Goal: Information Seeking & Learning: Learn about a topic

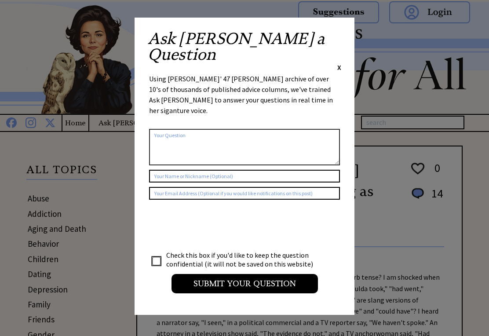
click at [341, 63] on span "X" at bounding box center [339, 67] width 4 height 9
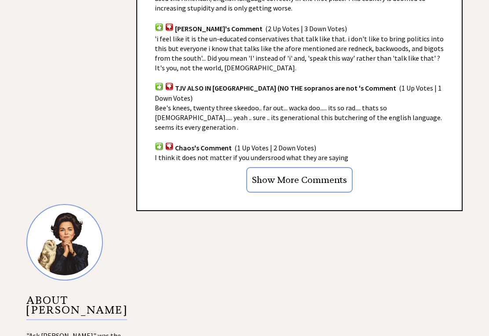
scroll to position [630, 0]
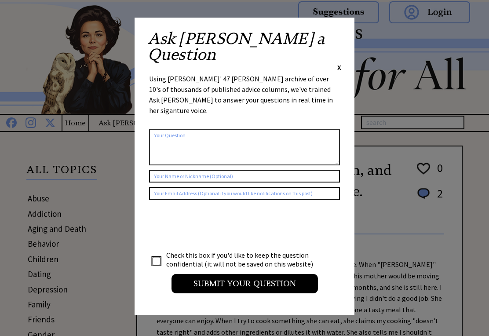
click at [336, 40] on div "Ask [PERSON_NAME] a Question X" at bounding box center [245, 51] width 194 height 41
click at [340, 63] on span "X" at bounding box center [339, 67] width 4 height 9
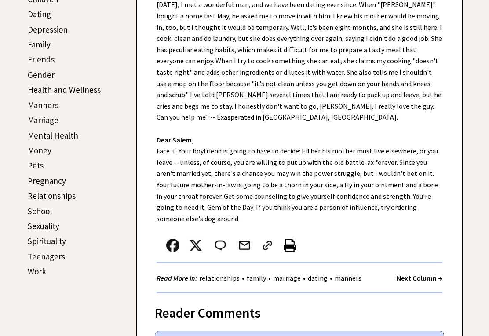
scroll to position [260, 0]
click at [44, 108] on link "Manners" at bounding box center [43, 105] width 31 height 11
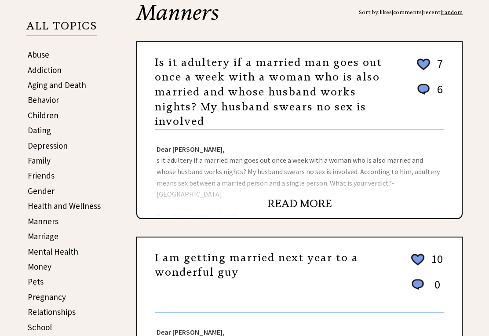
scroll to position [144, 0]
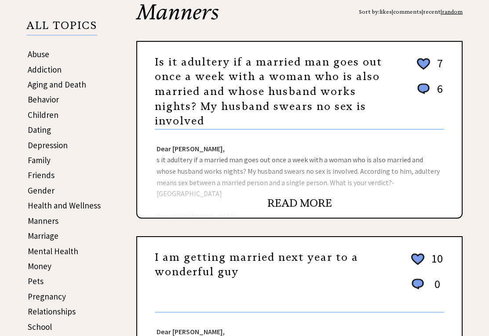
click at [330, 197] on link "READ MORE" at bounding box center [300, 203] width 65 height 13
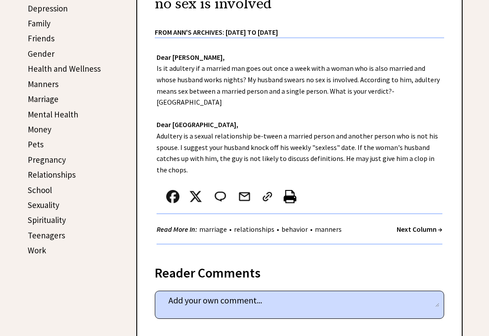
scroll to position [279, 0]
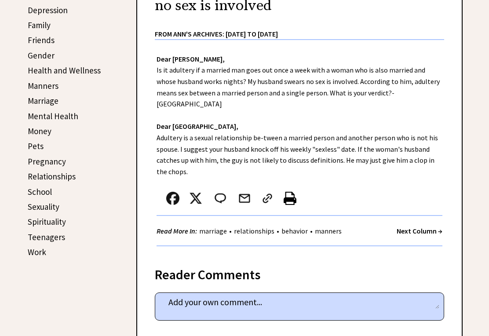
click at [34, 84] on link "Manners" at bounding box center [43, 86] width 31 height 11
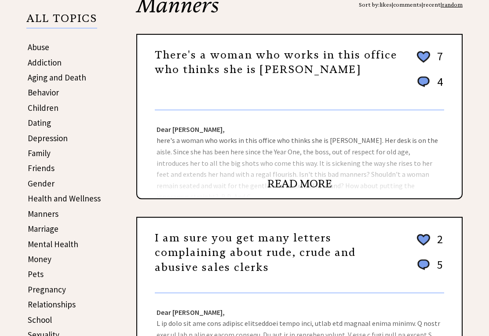
scroll to position [152, 0]
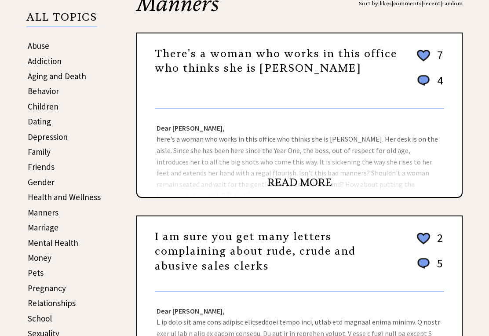
click at [328, 189] on link "READ MORE" at bounding box center [300, 182] width 65 height 13
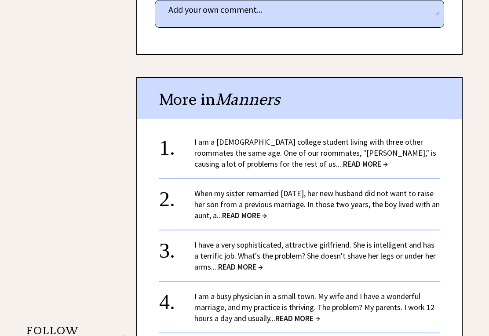
scroll to position [547, 0]
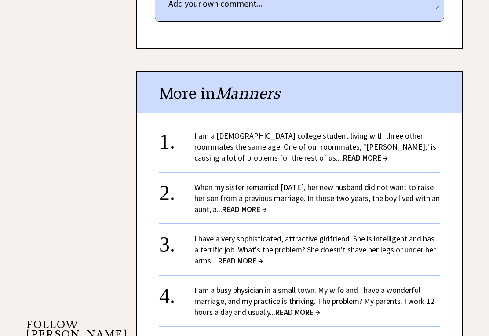
click at [343, 153] on span "READ MORE →" at bounding box center [365, 158] width 45 height 10
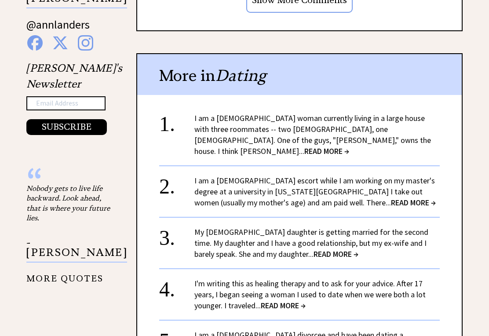
scroll to position [890, 0]
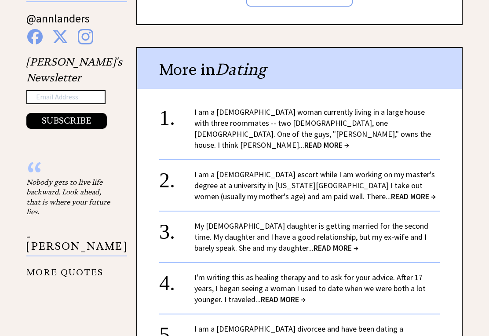
click at [391, 191] on span "READ MORE →" at bounding box center [413, 196] width 45 height 10
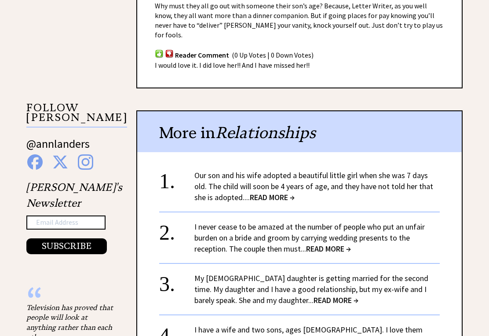
scroll to position [766, 0]
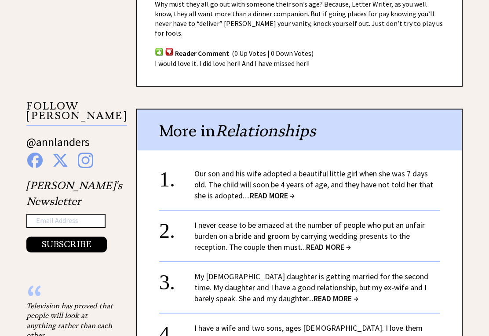
click at [286, 191] on span "READ MORE →" at bounding box center [272, 196] width 45 height 10
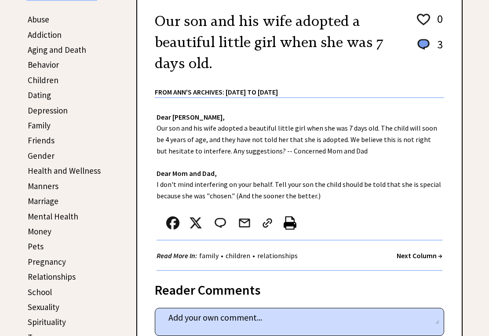
scroll to position [181, 0]
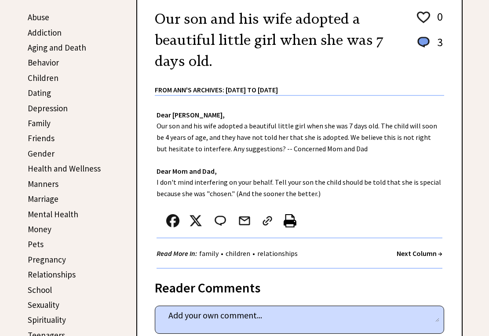
click at [39, 186] on link "Manners" at bounding box center [43, 184] width 31 height 11
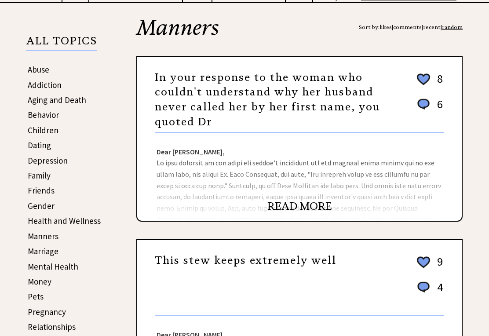
scroll to position [129, 0]
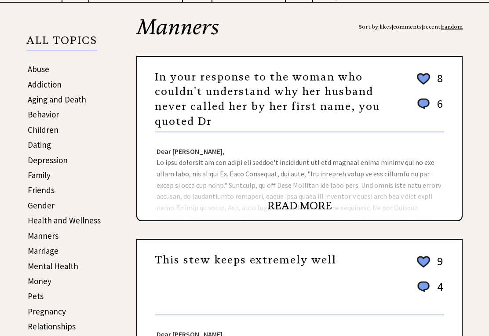
click at [334, 202] on div "Dear Ann Landers, Dear Dr. M., Thank you for a letter sure to teach many people…" at bounding box center [299, 176] width 325 height 88
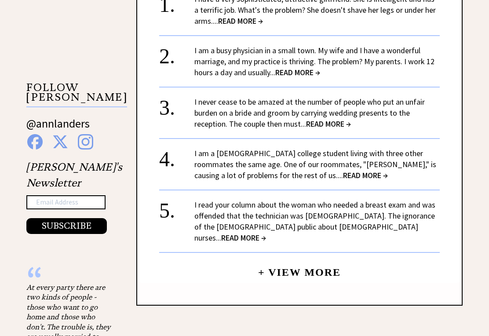
scroll to position [785, 0]
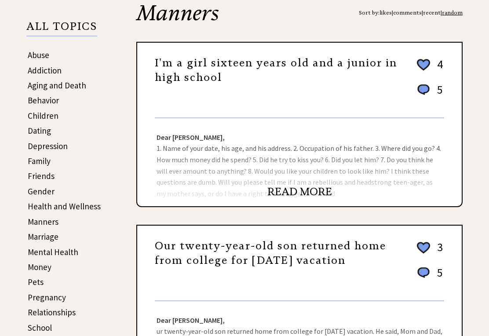
scroll to position [143, 0]
